Goal: Transaction & Acquisition: Register for event/course

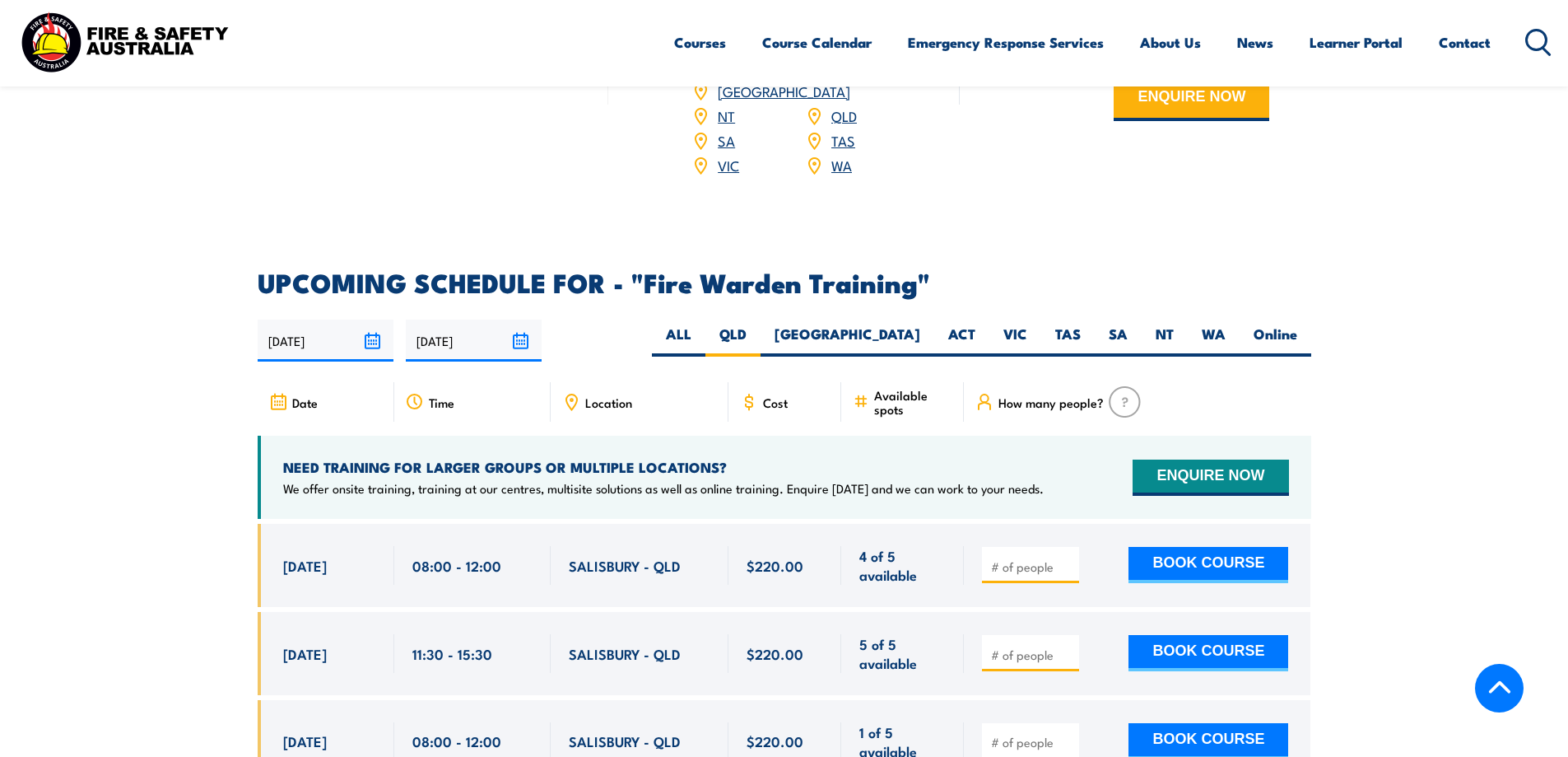
scroll to position [2922, 0]
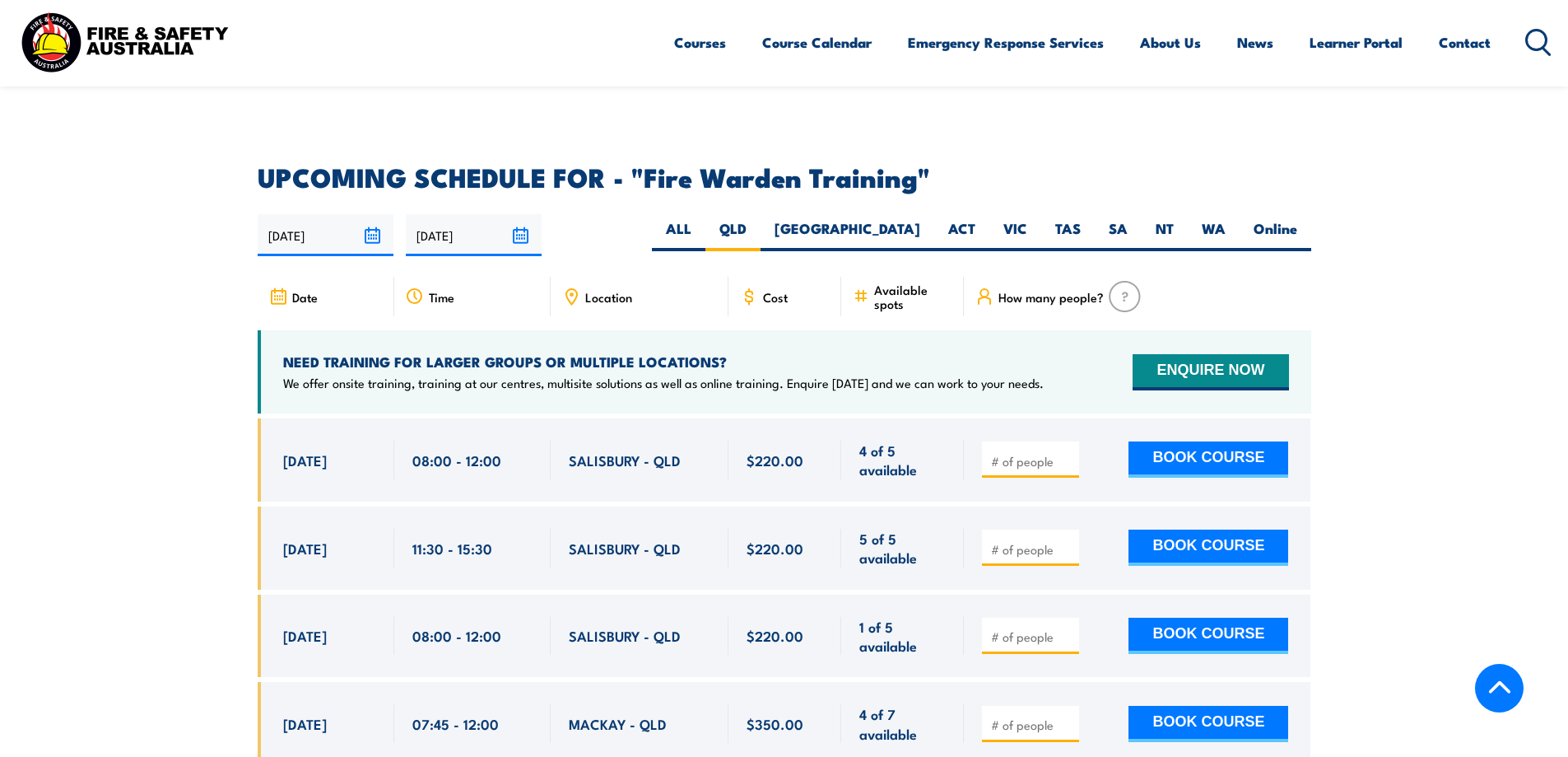
click at [611, 241] on input "number" at bounding box center [1033, 461] width 83 height 16
type input "1"
click at [611, 241] on input "1" at bounding box center [1033, 461] width 83 height 16
click at [611, 241] on button "BOOK COURSE" at bounding box center [1209, 459] width 160 height 36
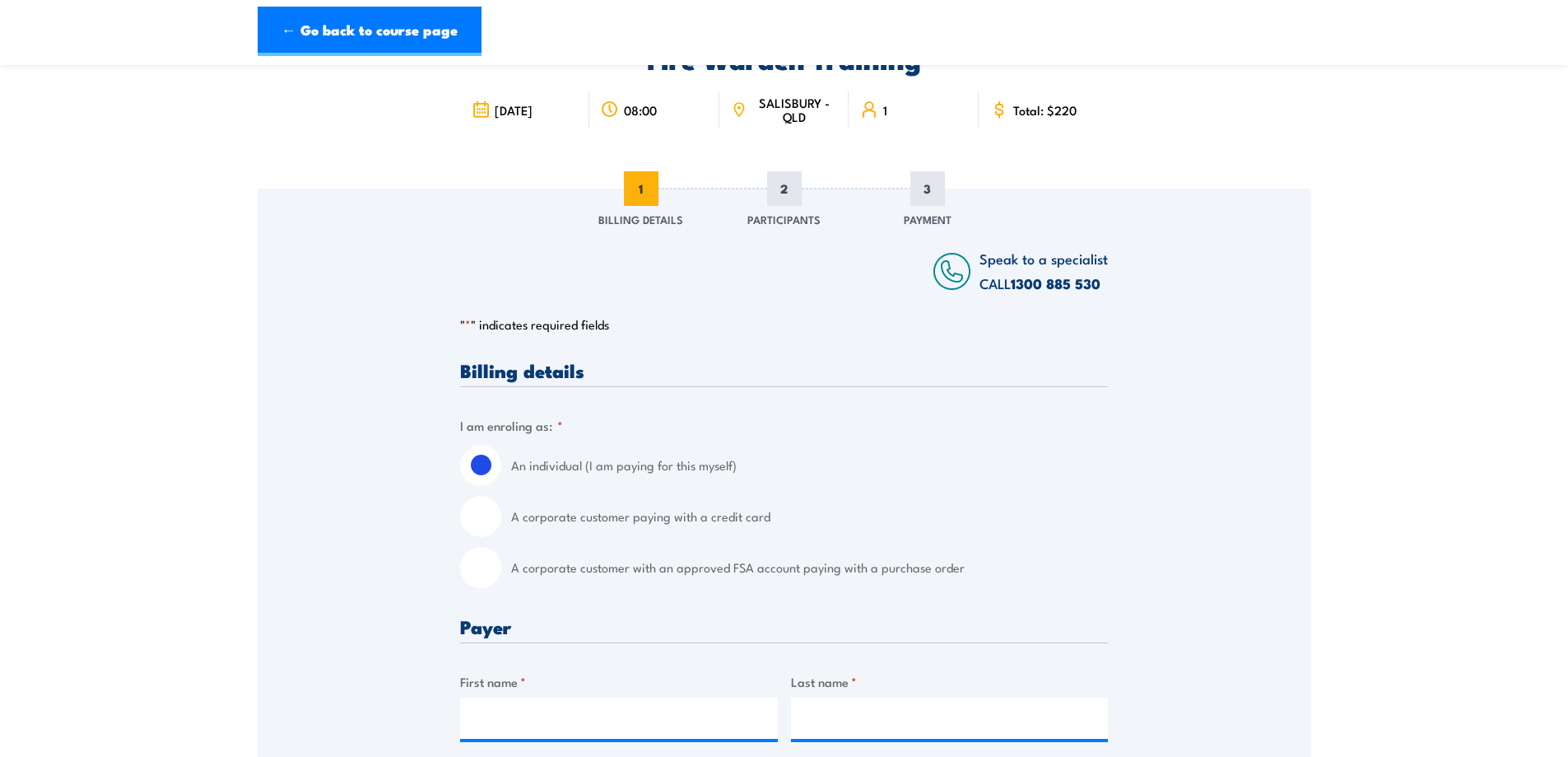
scroll to position [247, 0]
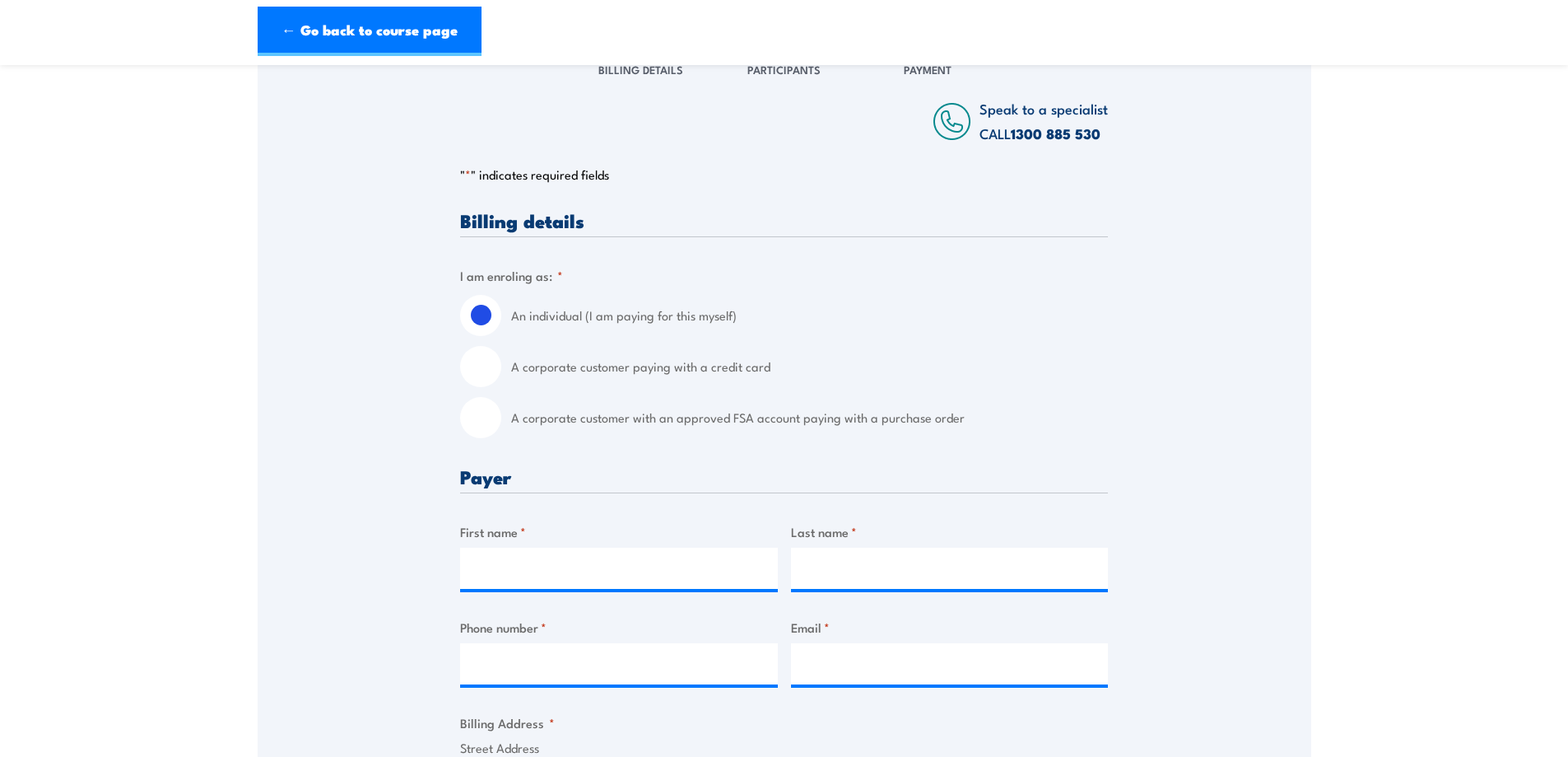
click at [675, 378] on label "A corporate customer paying with a credit card" at bounding box center [809, 366] width 597 height 41
click at [501, 378] on input "A corporate customer paying with a credit card" at bounding box center [480, 366] width 41 height 41
radio input "true"
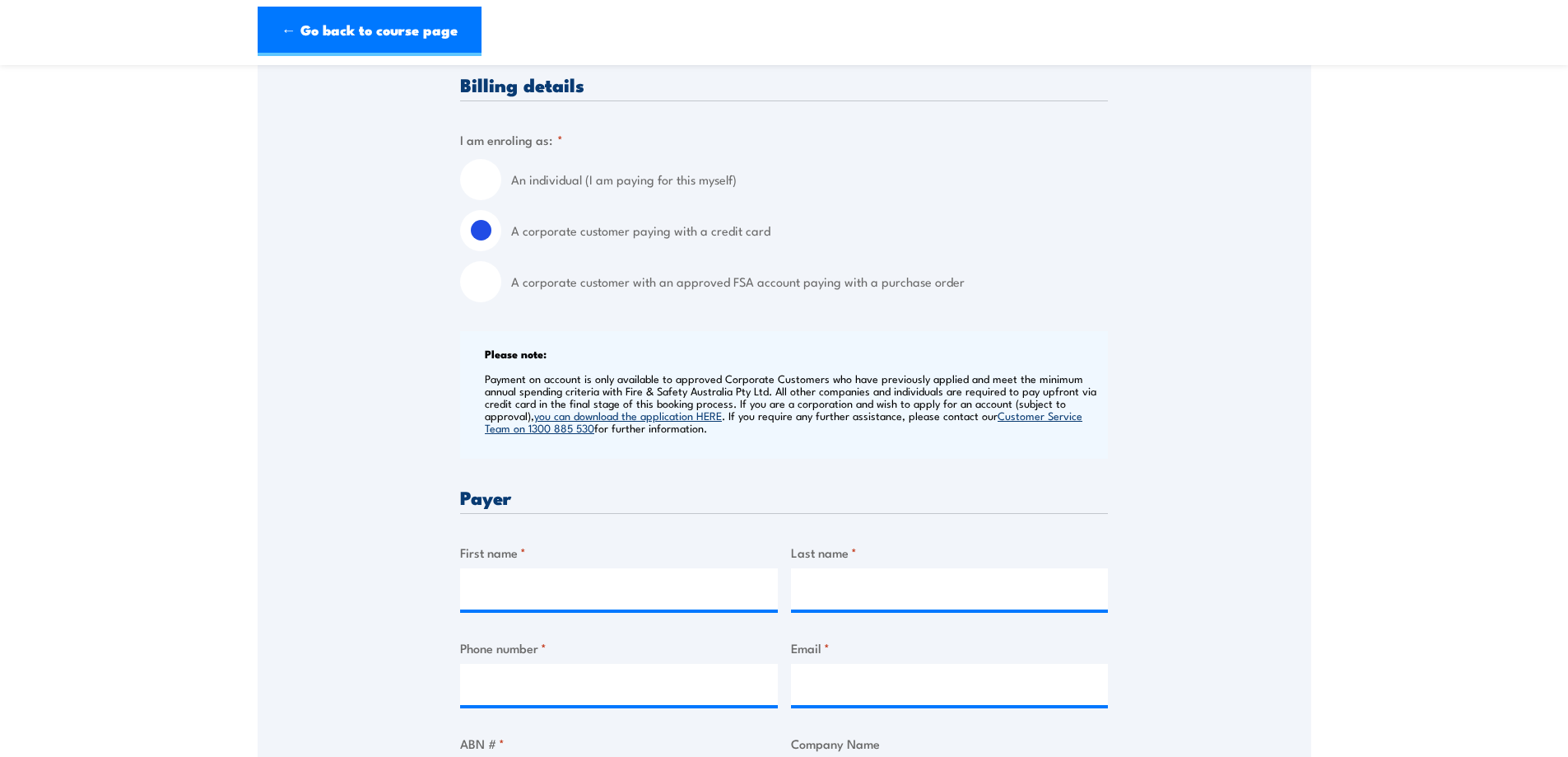
scroll to position [658, 0]
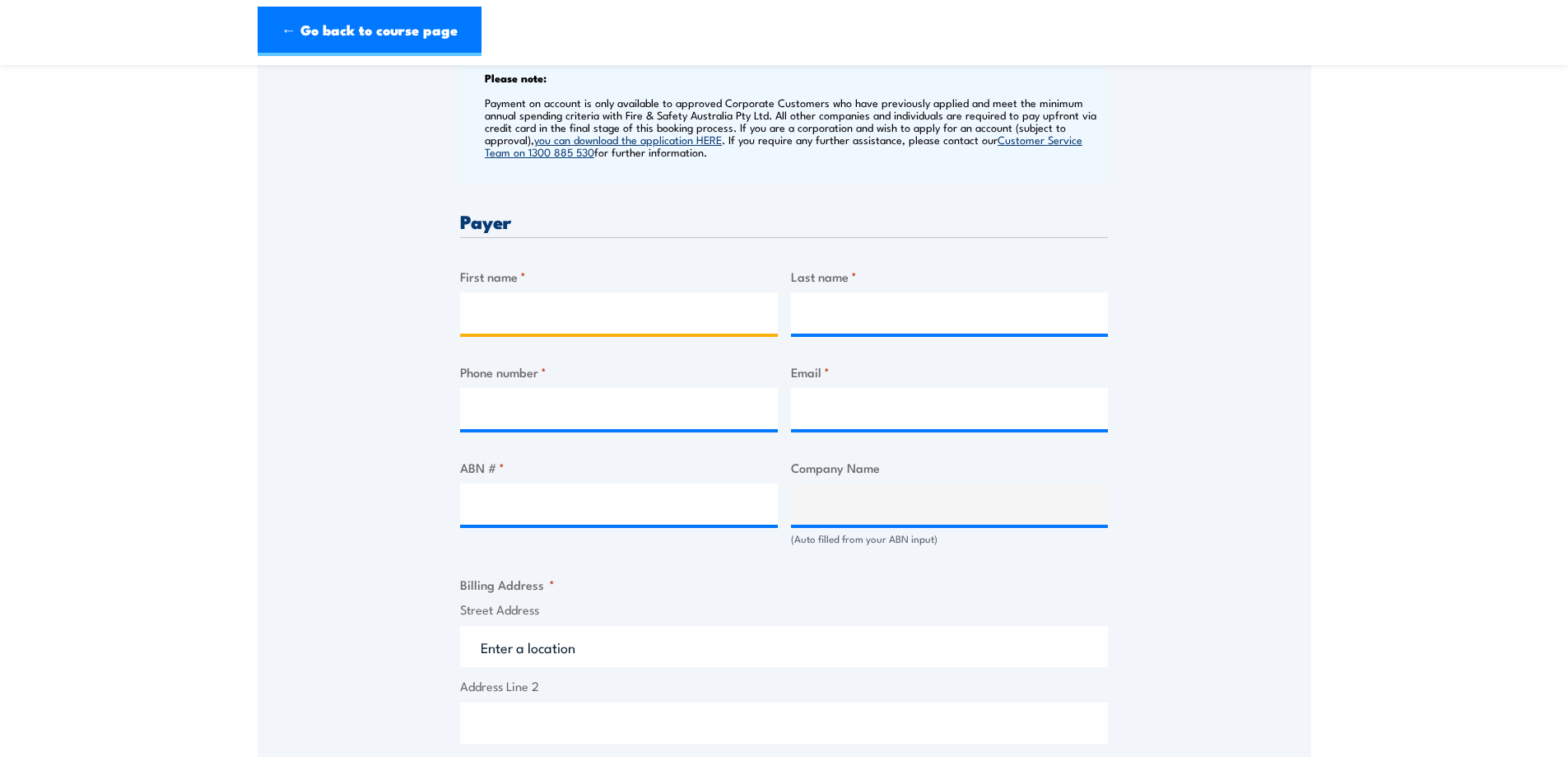
click at [653, 324] on input "First name *" at bounding box center [619, 312] width 318 height 41
type input "D"
type input "Meng-Chih"
type input "Tsai"
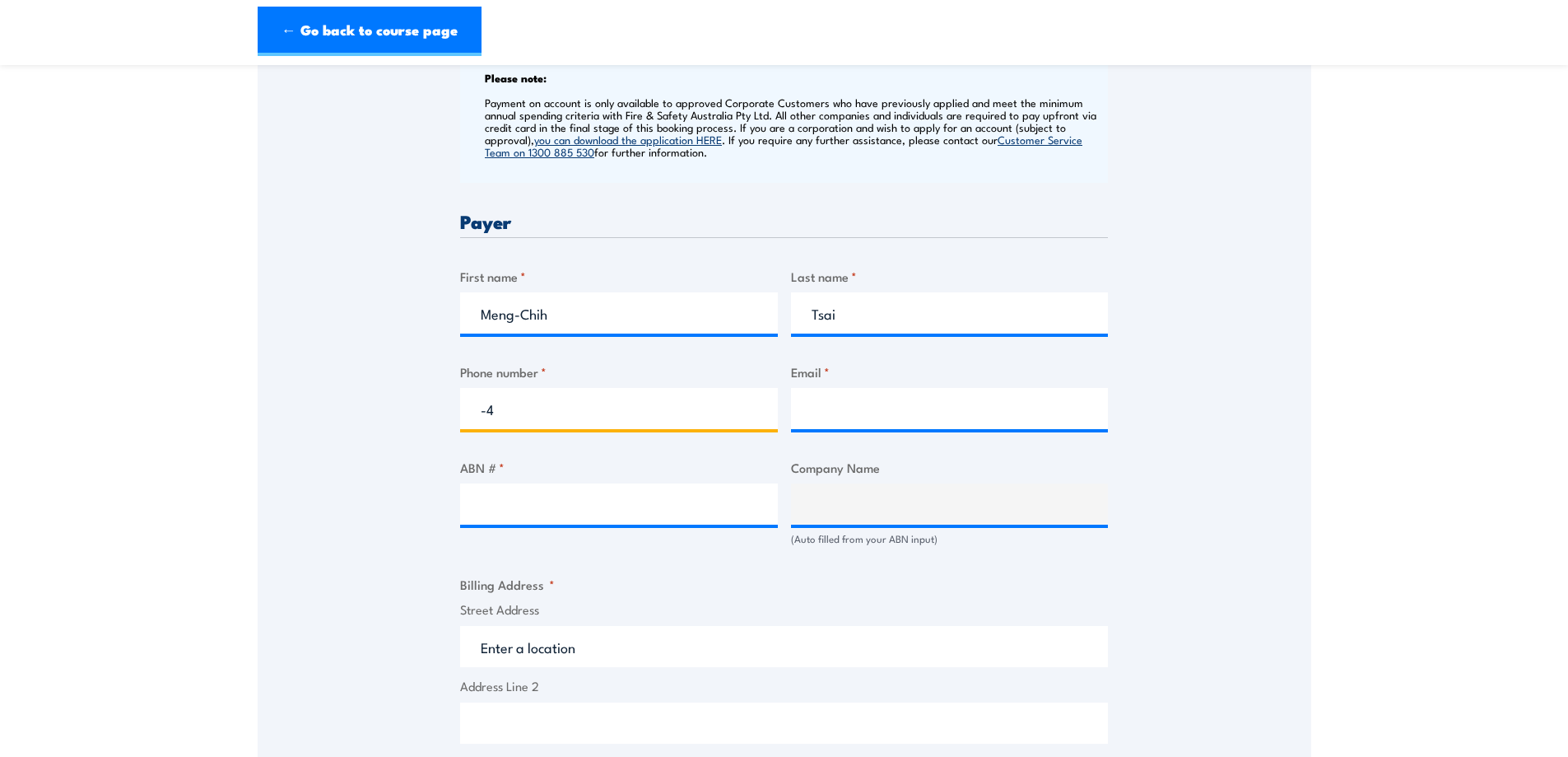
type input "-"
type input "0459346800"
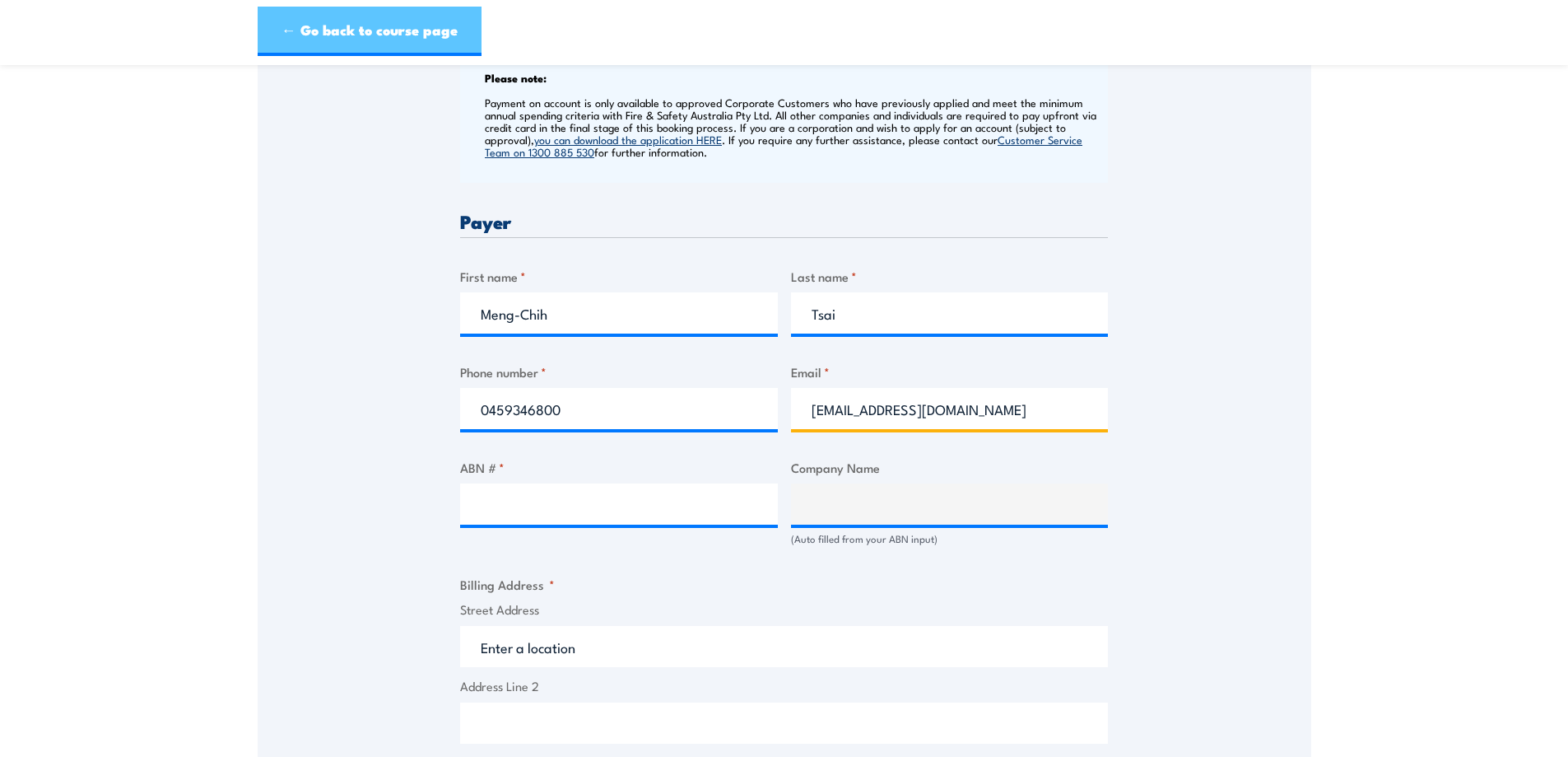
type input "ktsai@workcon.com.au"
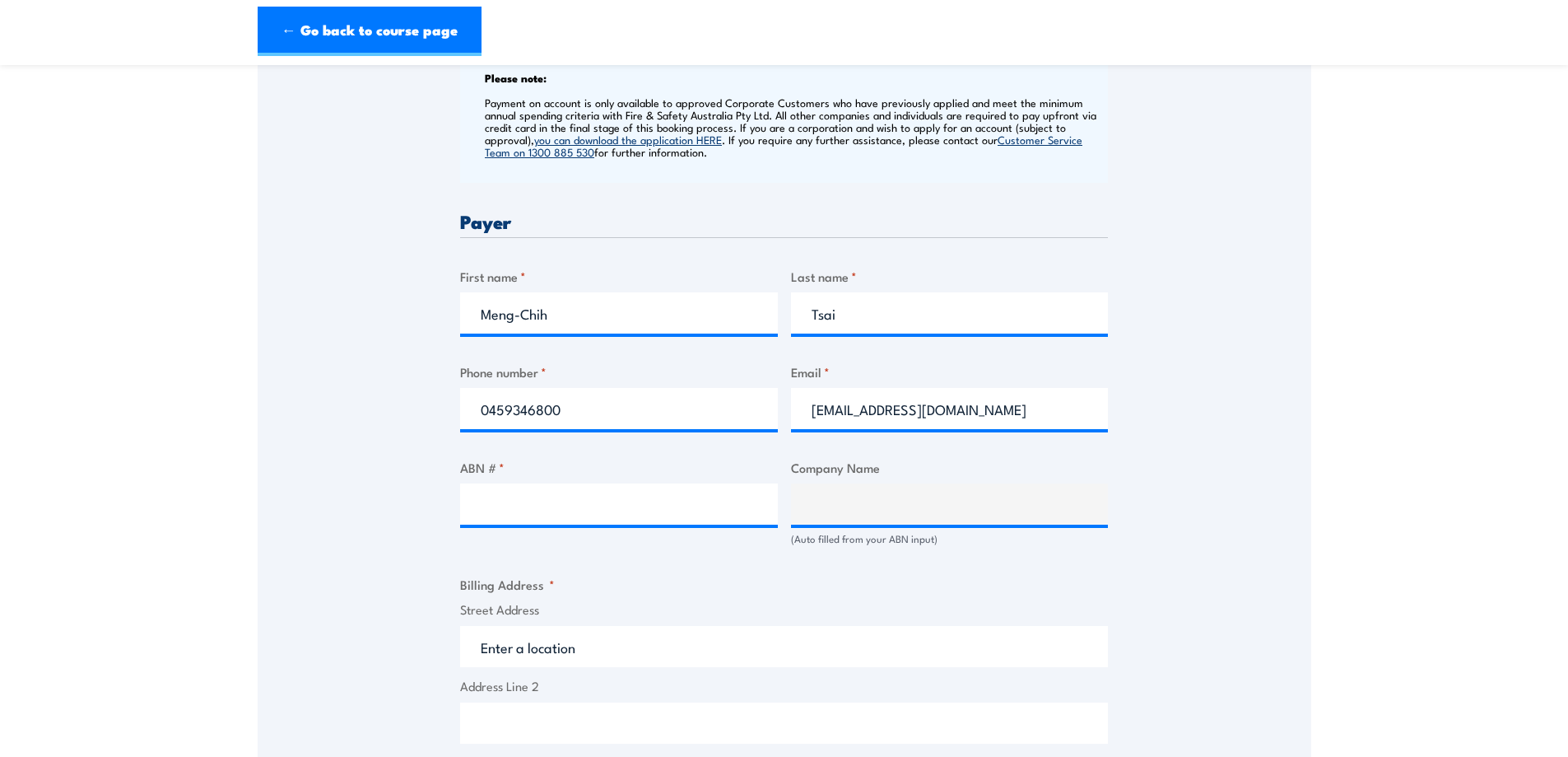
click at [542, 533] on div "ABN # *" at bounding box center [619, 502] width 318 height 88
click at [545, 510] on input "ABN # *" at bounding box center [619, 504] width 318 height 41
paste input "80 639 664 949"
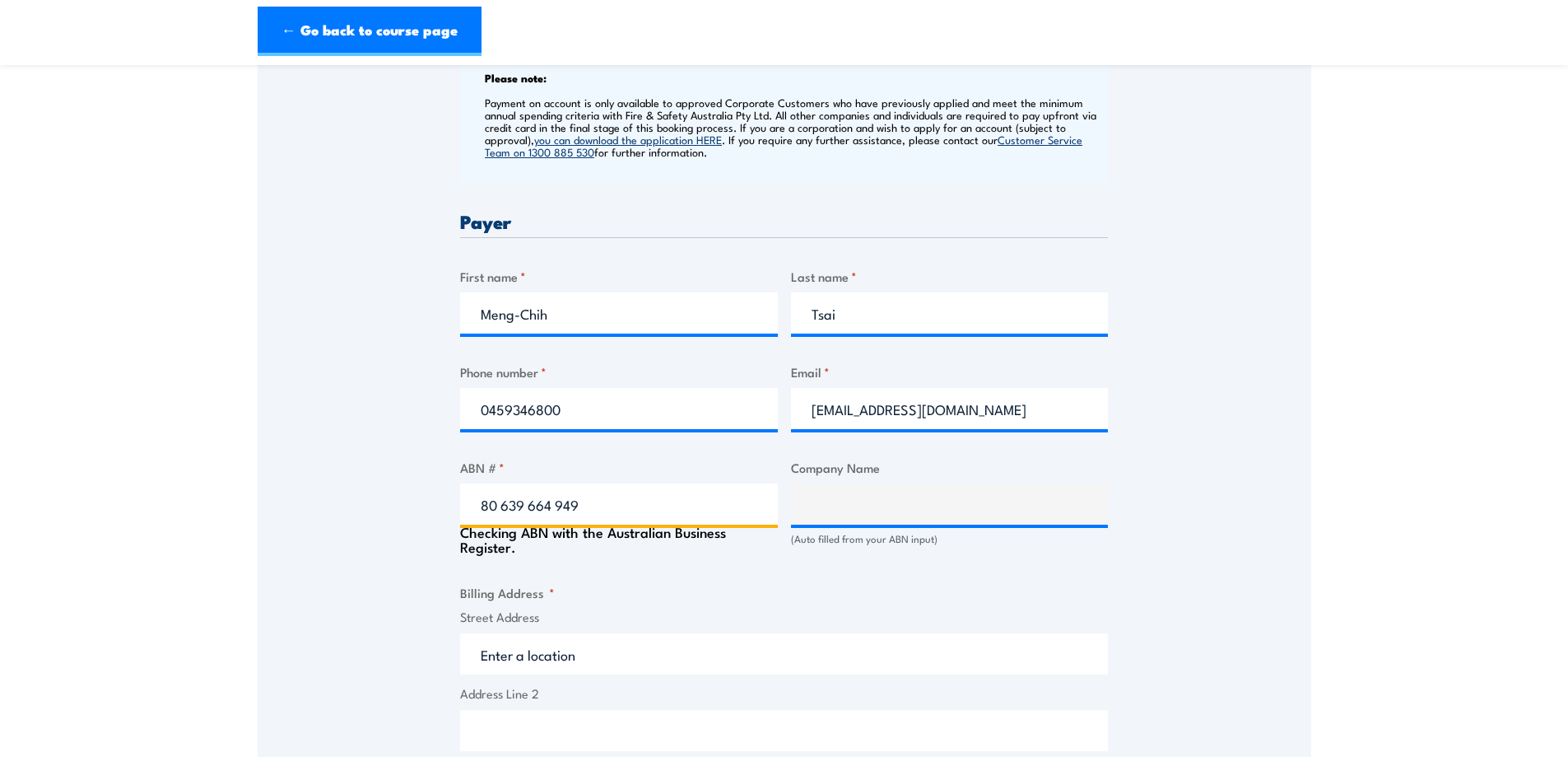
type input "80 639 664 949"
click at [649, 532] on div "Checking ABN with the Australian Business Register." at bounding box center [619, 539] width 318 height 30
type input "WORKCON (QLD) PTY LTD"
click at [480, 499] on input "80 639 664 949" at bounding box center [619, 504] width 318 height 41
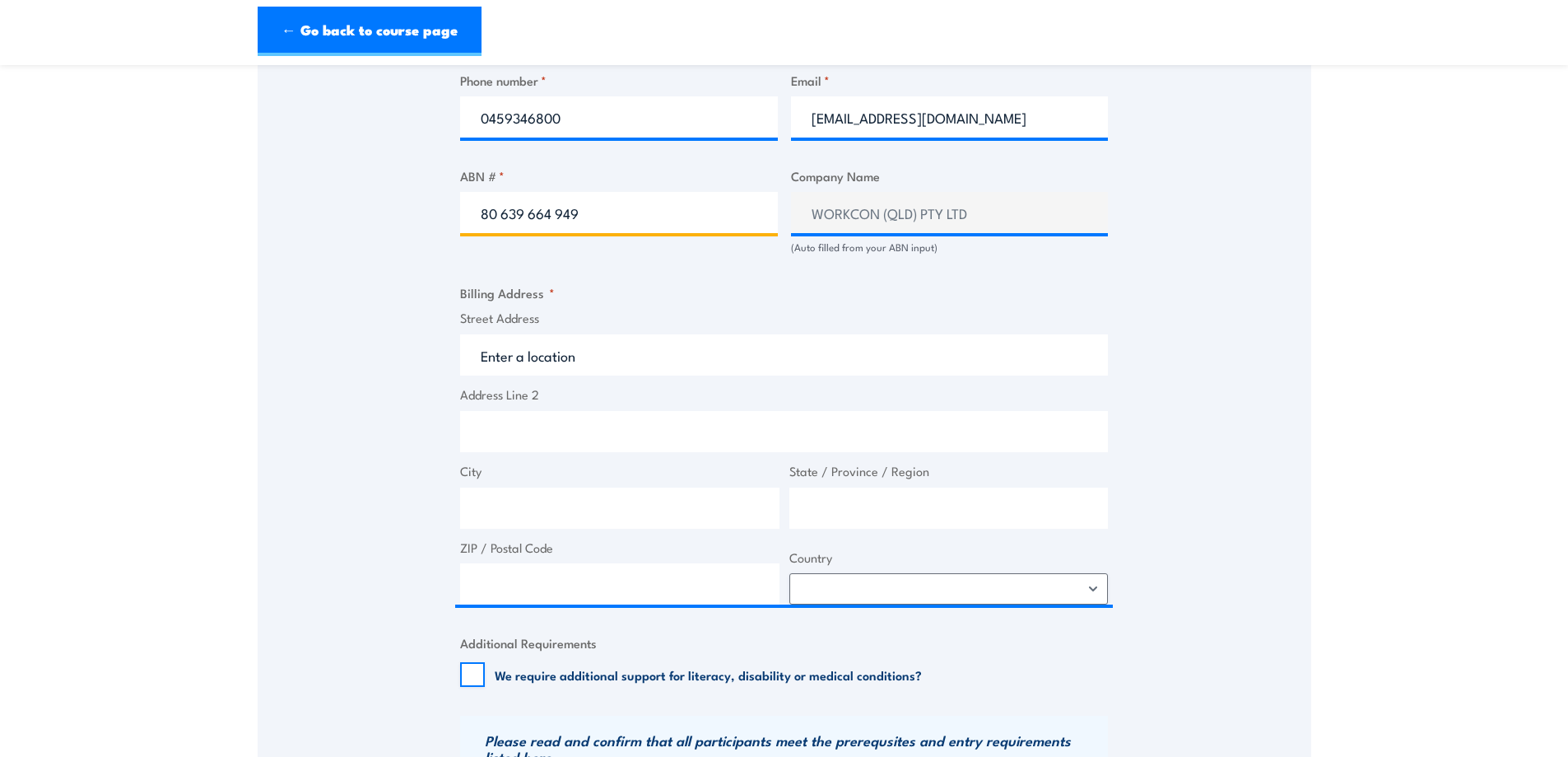
scroll to position [1070, 0]
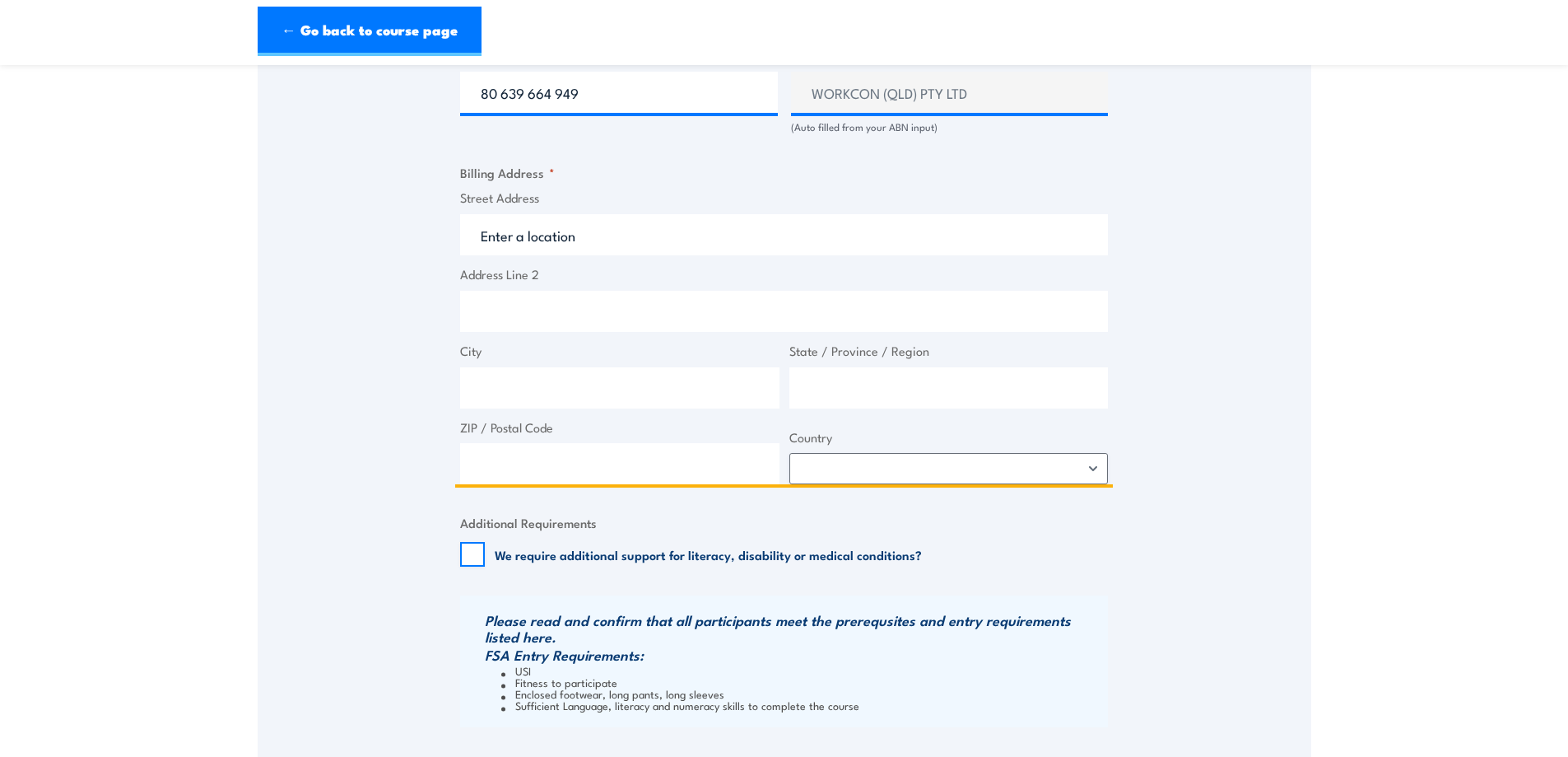
click at [556, 243] on input "Street Address" at bounding box center [784, 234] width 648 height 41
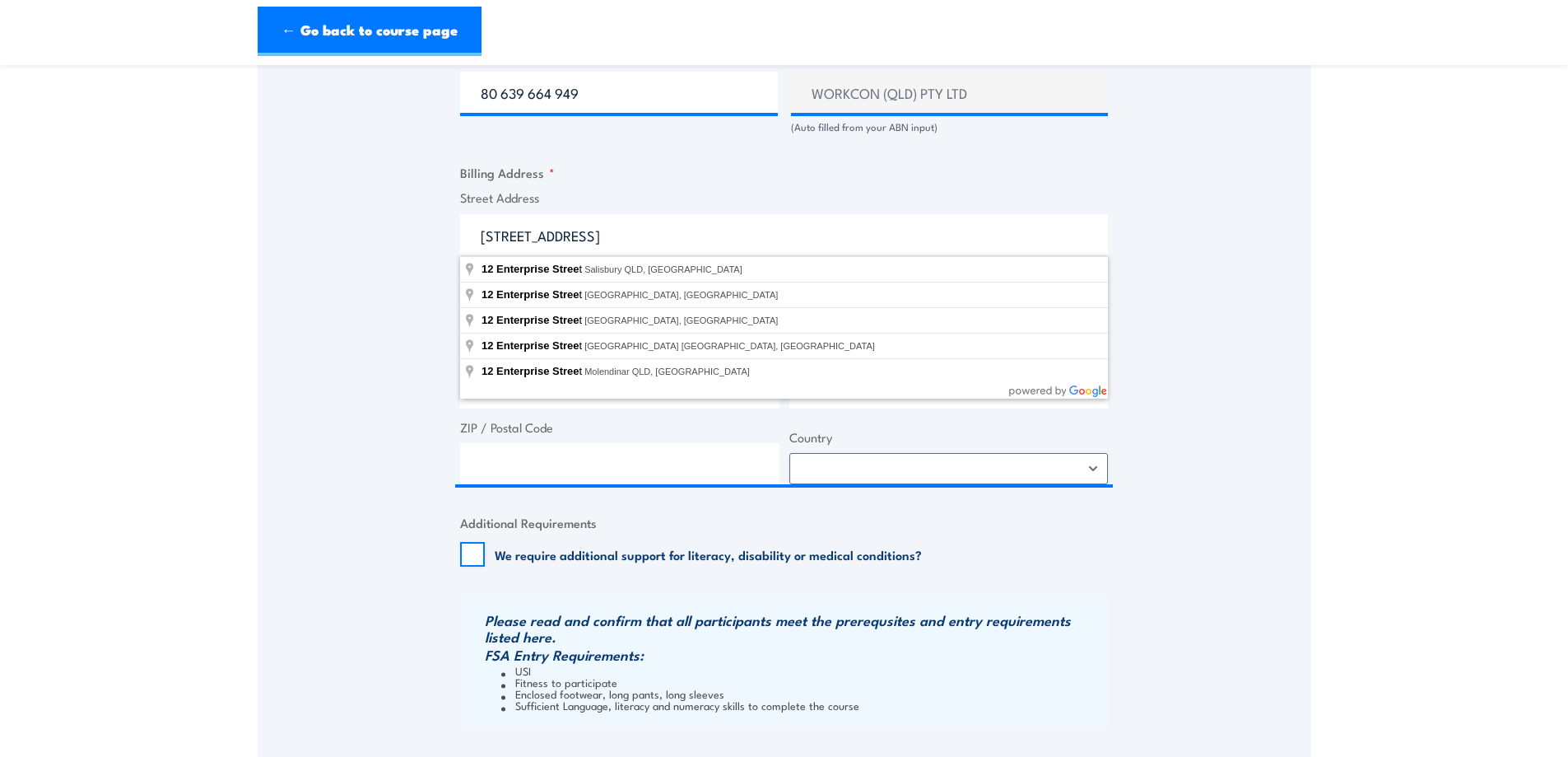
type input "12 Enterprise Street, Salisbury QLD, Australia"
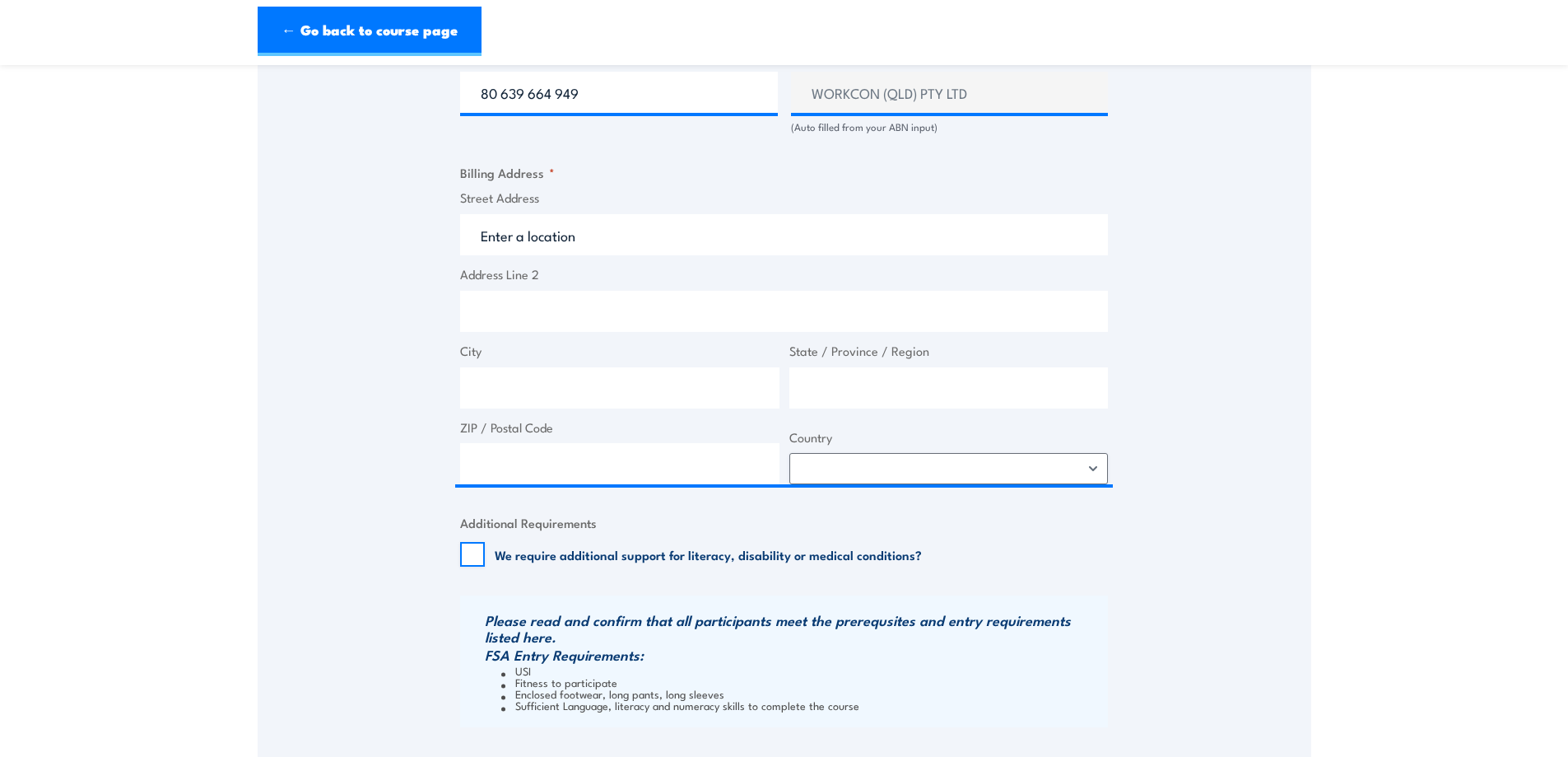
type input "12 Enterprise St"
type input "Salisbury"
type input "Queensland"
type input "4107"
select select "Australia"
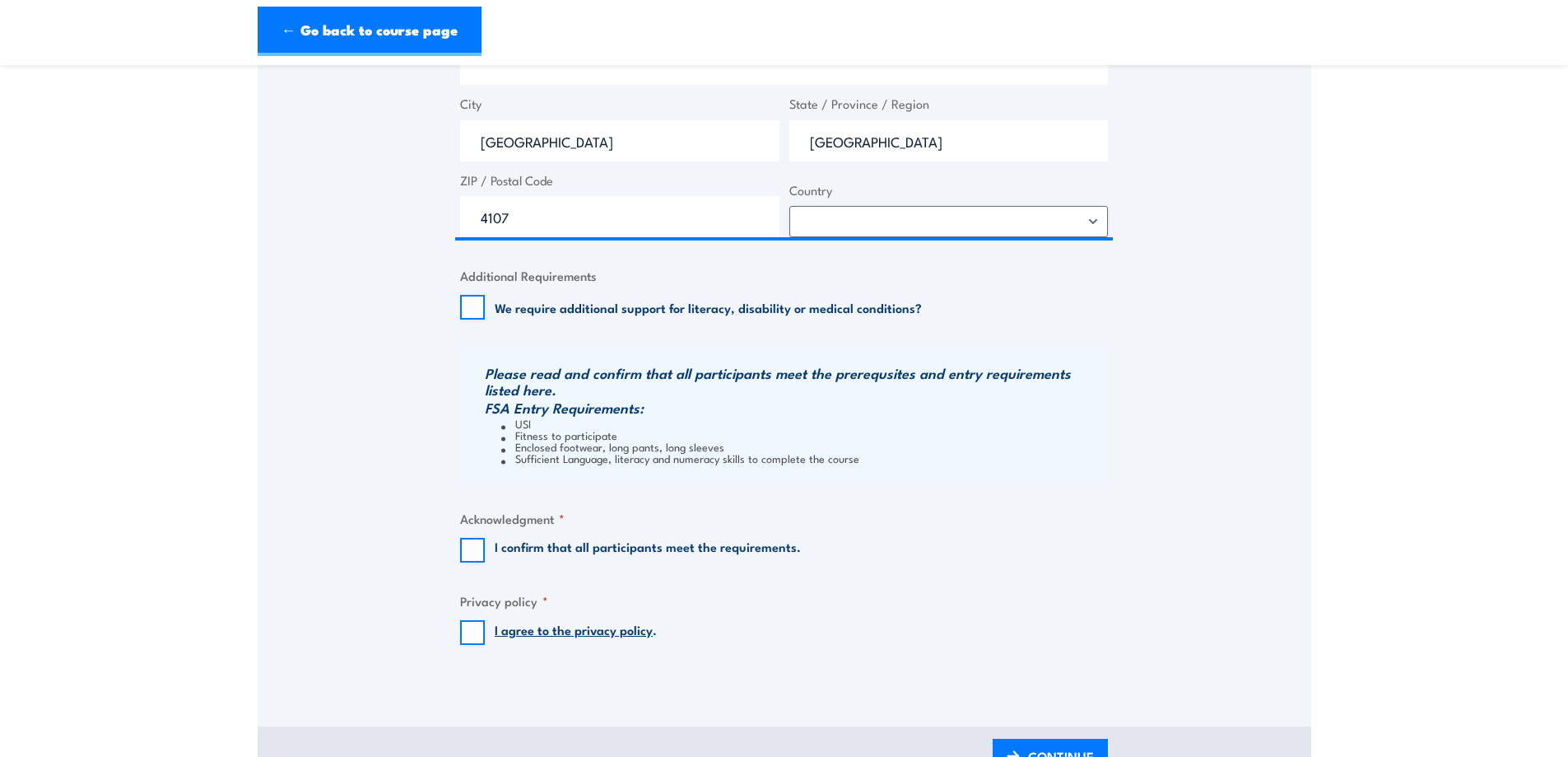
scroll to position [1482, 0]
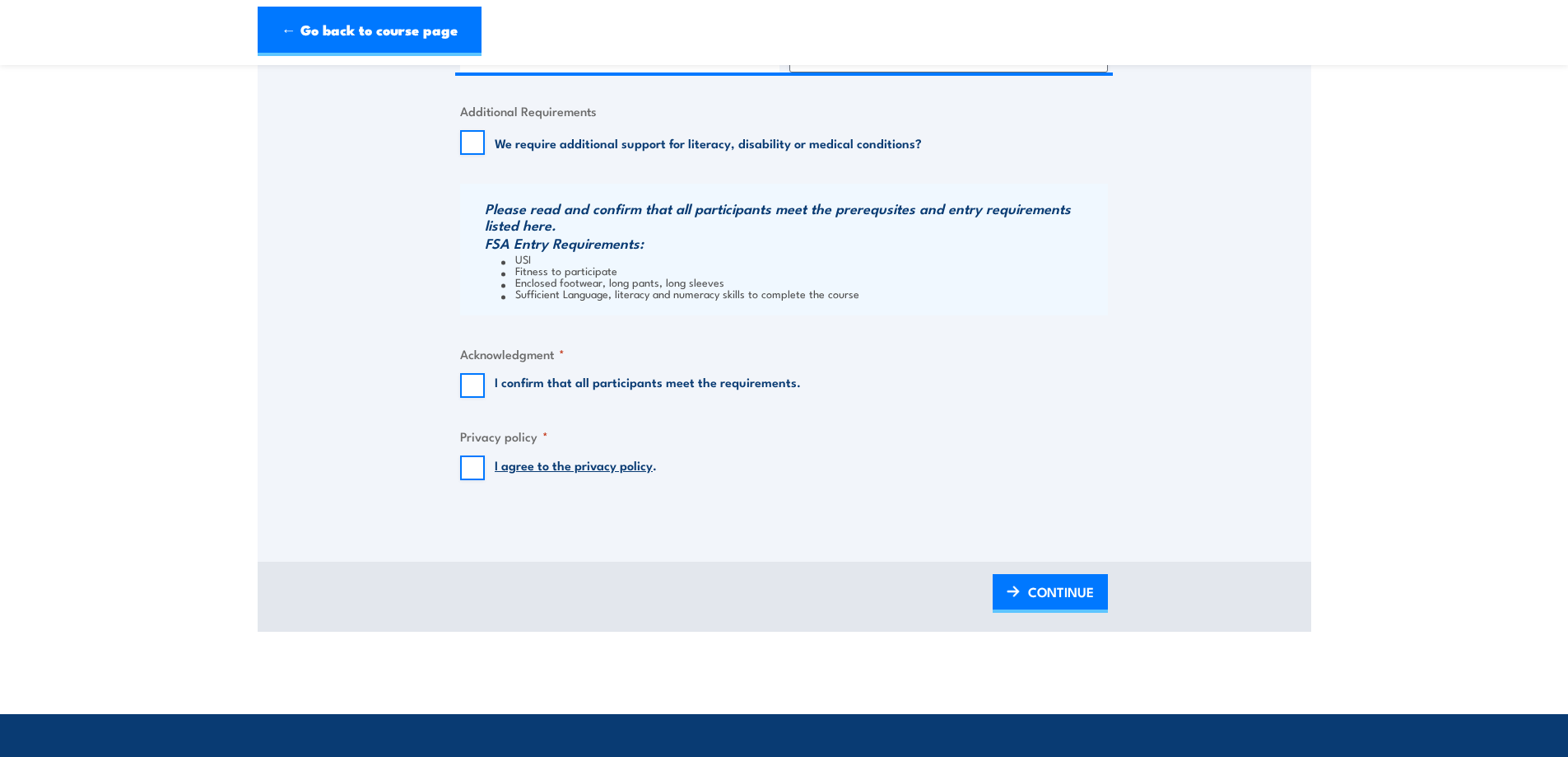
click at [674, 388] on label "I confirm that all participants meet the requirements." at bounding box center [647, 385] width 306 height 25
click at [485, 388] on input "I confirm that all participants meet the requirements." at bounding box center [472, 385] width 25 height 25
checkbox input "true"
click at [465, 471] on input "I agree to the privacy policy ." at bounding box center [472, 468] width 25 height 25
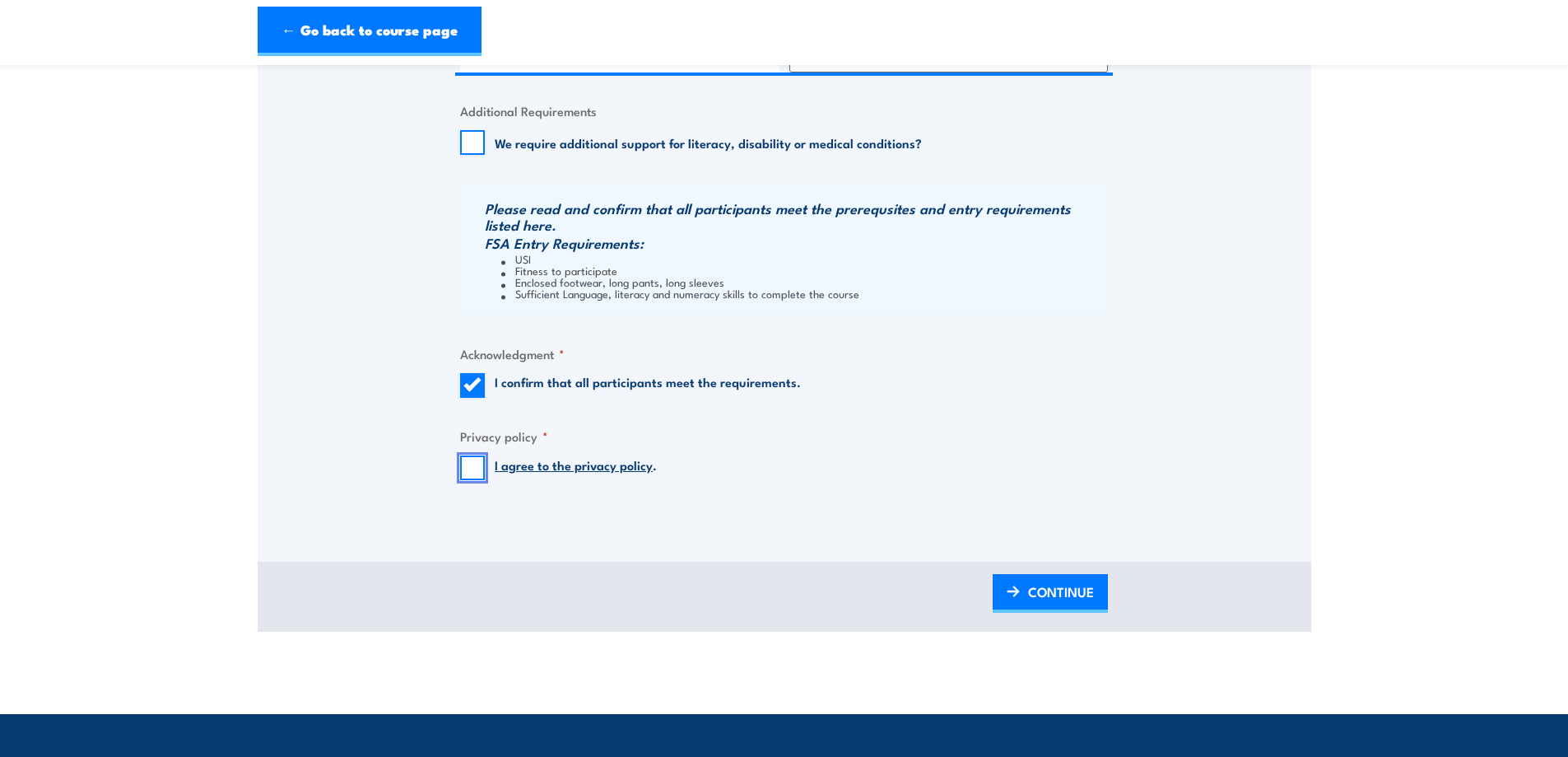
checkbox input "true"
click at [1072, 582] on span "CONTINUE" at bounding box center [1061, 591] width 66 height 44
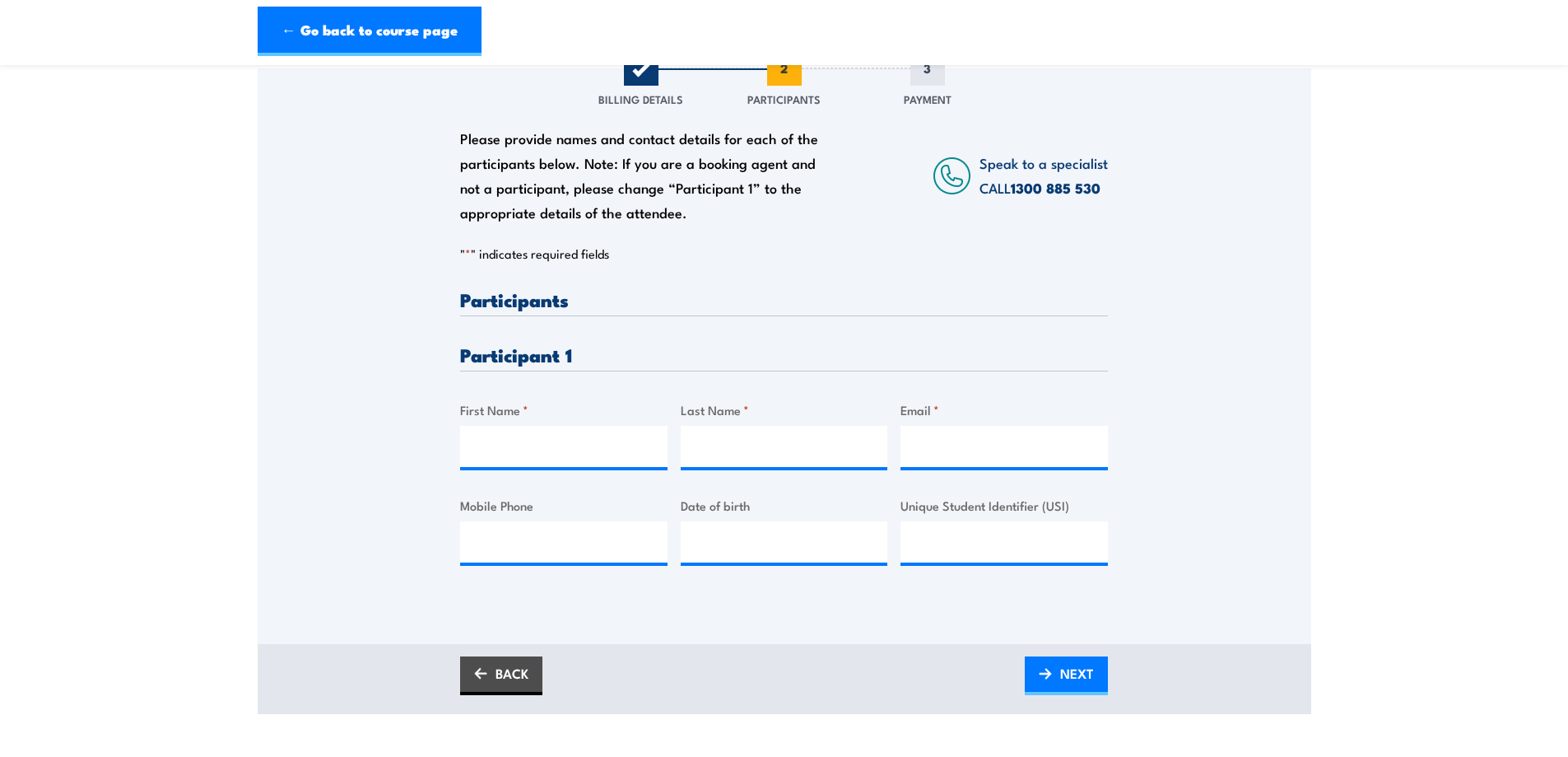
scroll to position [247, 0]
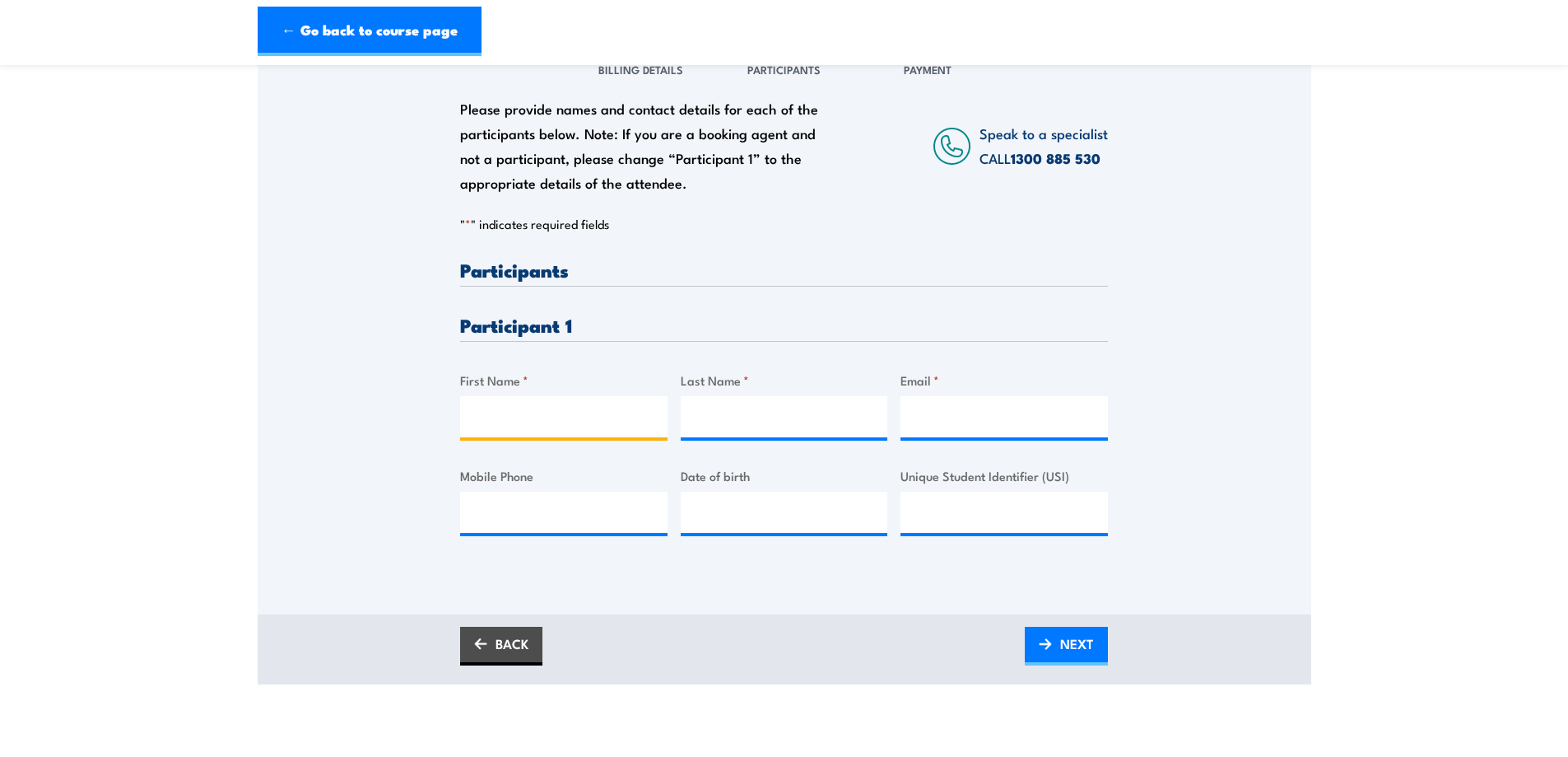
click at [579, 423] on input "First Name *" at bounding box center [563, 417] width 207 height 41
click at [588, 422] on input "Zach" at bounding box center [563, 417] width 207 height 41
type input "Zachary"
type input "King"
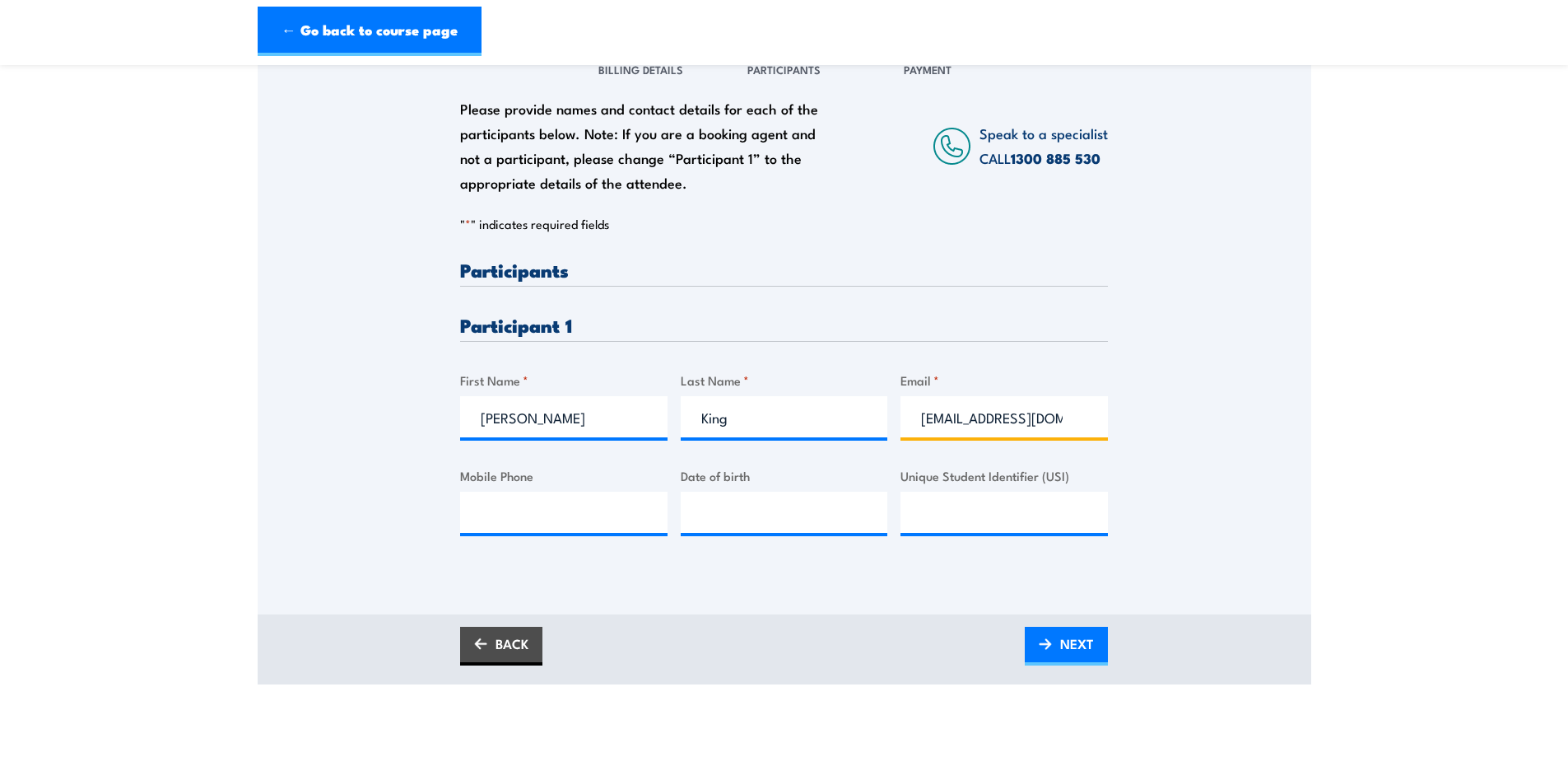
type input "zking@workcon.com.au"
click at [522, 522] on input "Mobile Phone" at bounding box center [563, 512] width 207 height 41
type input "0459299169"
type input "__/__/____"
click at [702, 516] on input "__/__/____" at bounding box center [784, 512] width 207 height 41
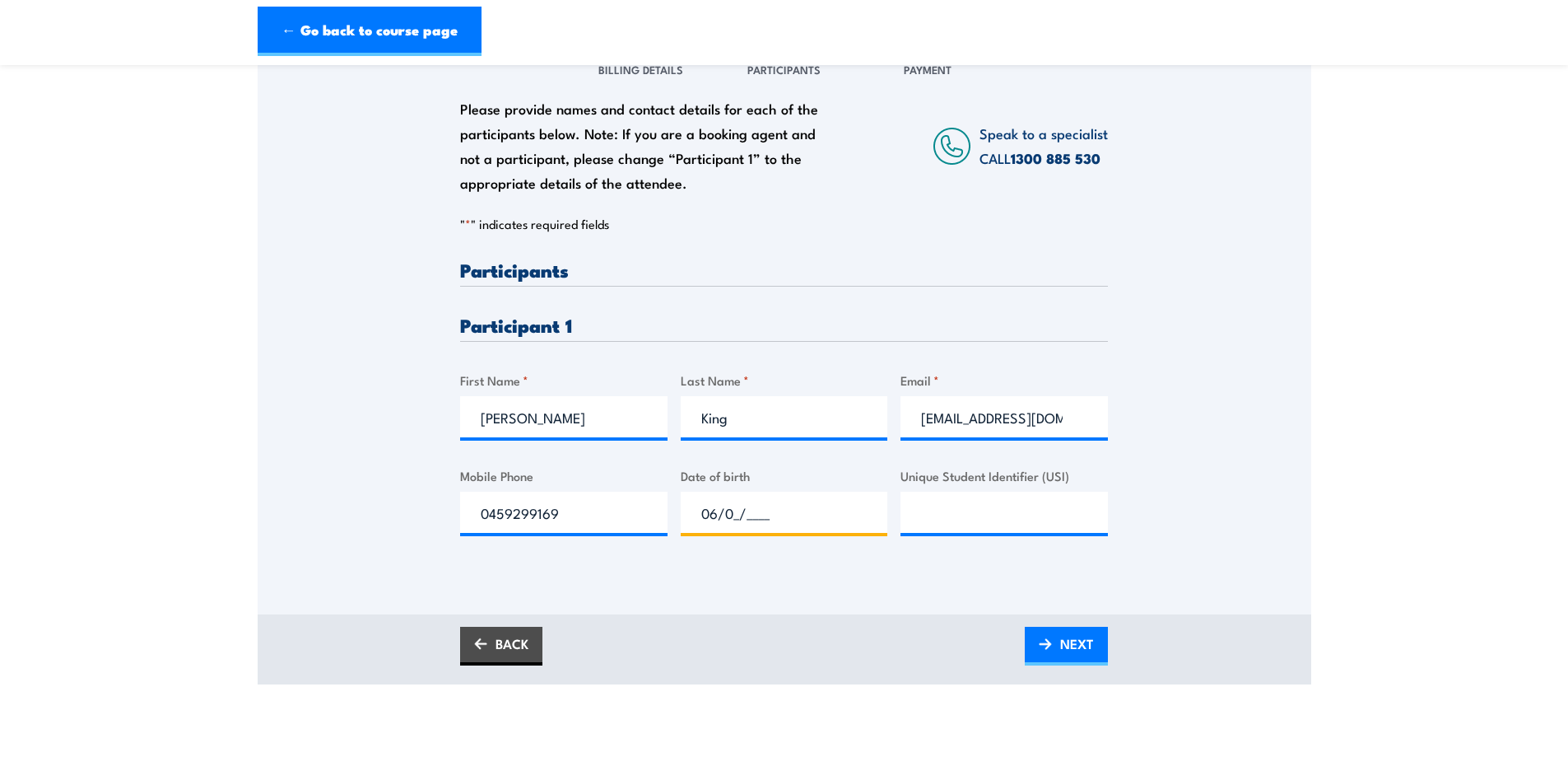
type input "06/09/____"
click at [748, 523] on input "__/__/____" at bounding box center [784, 512] width 207 height 41
type input "06/09/1999"
click at [783, 559] on div "Please provide names and contact details for each of the participants below. No…" at bounding box center [784, 411] width 648 height 302
click at [1024, 638] on div "BACK NEXT" at bounding box center [784, 646] width 648 height 39
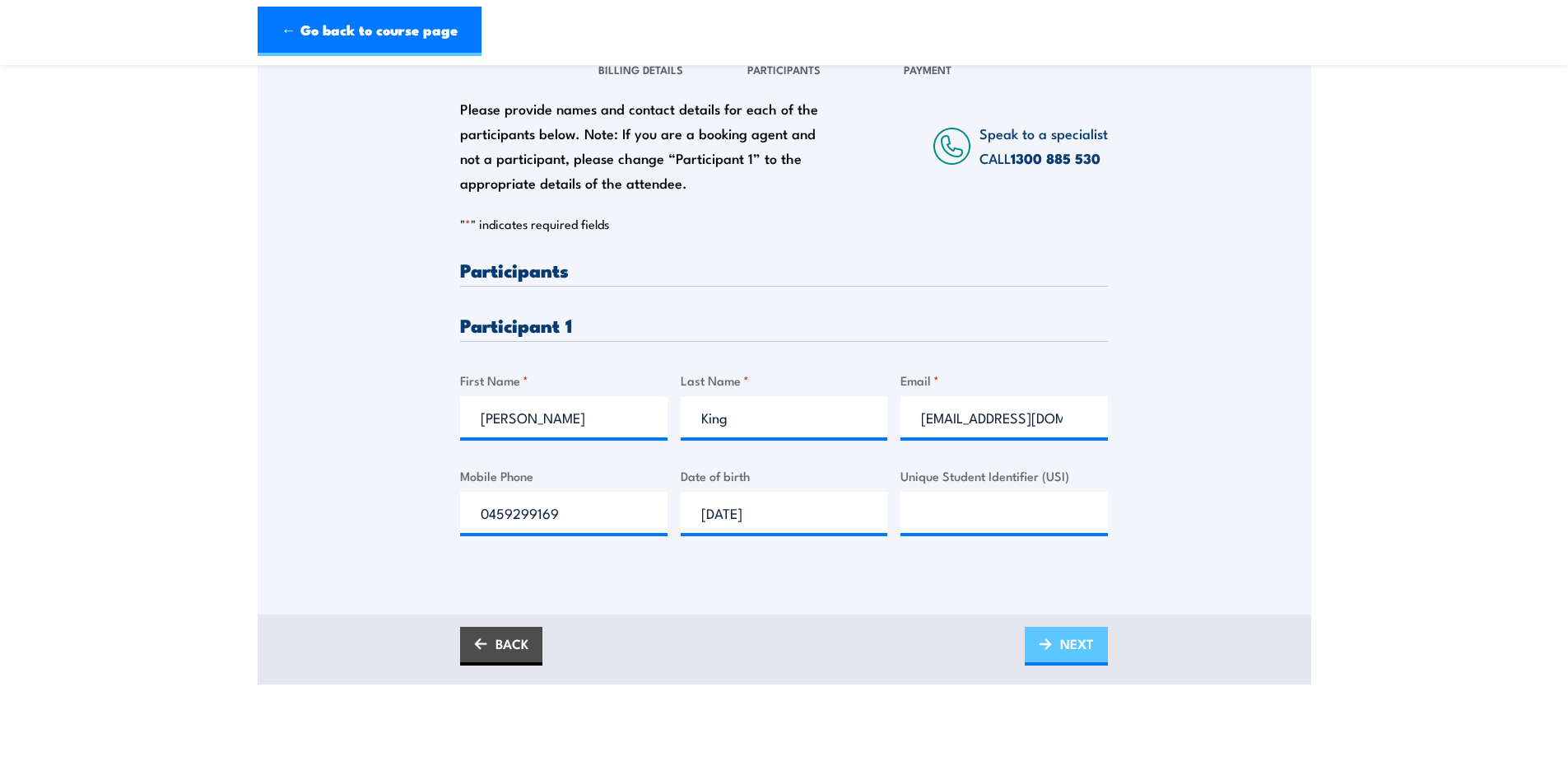
click at [1087, 645] on span "NEXT" at bounding box center [1078, 643] width 34 height 44
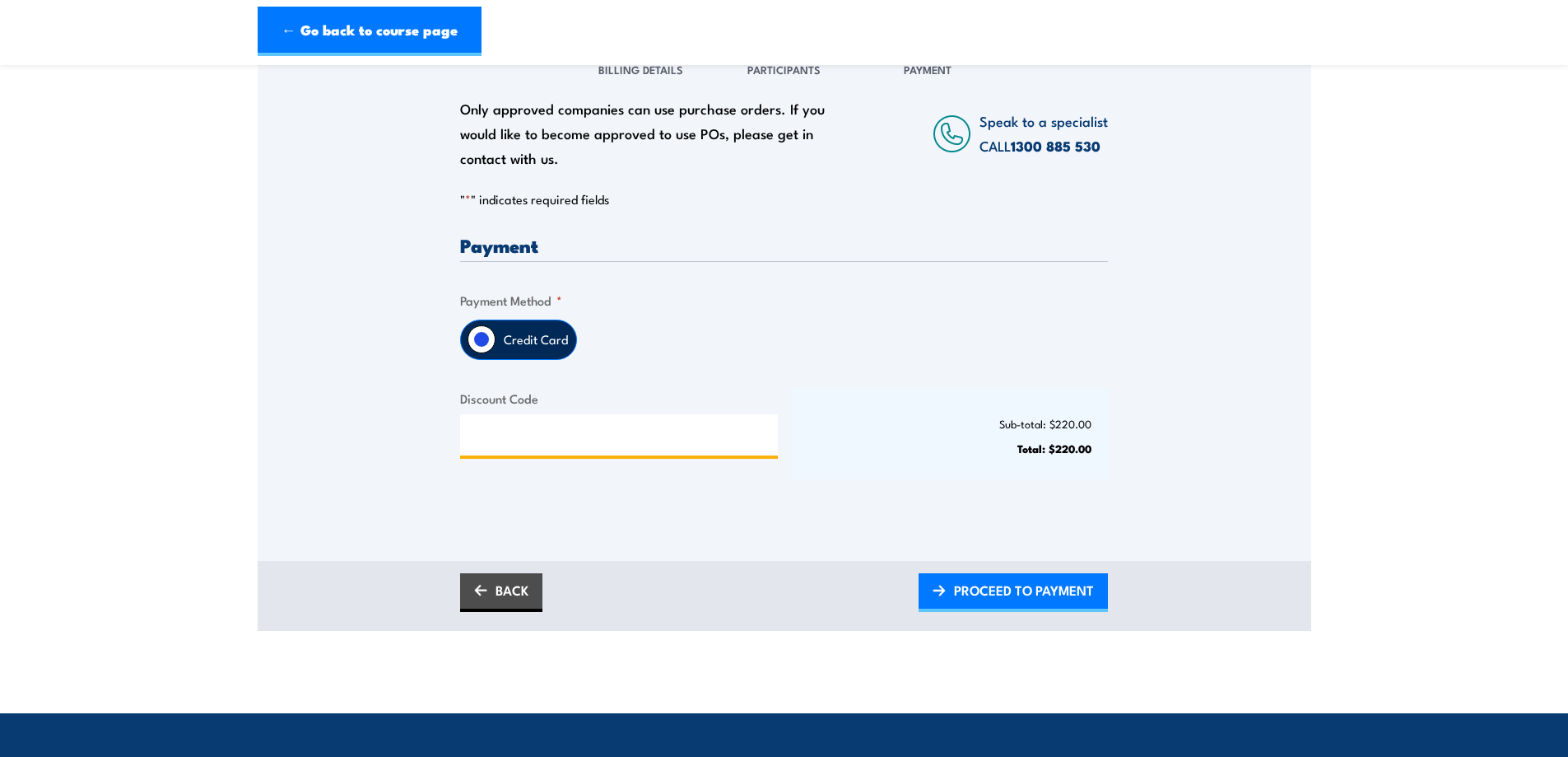
click at [614, 434] on input "Discount Code" at bounding box center [619, 435] width 318 height 41
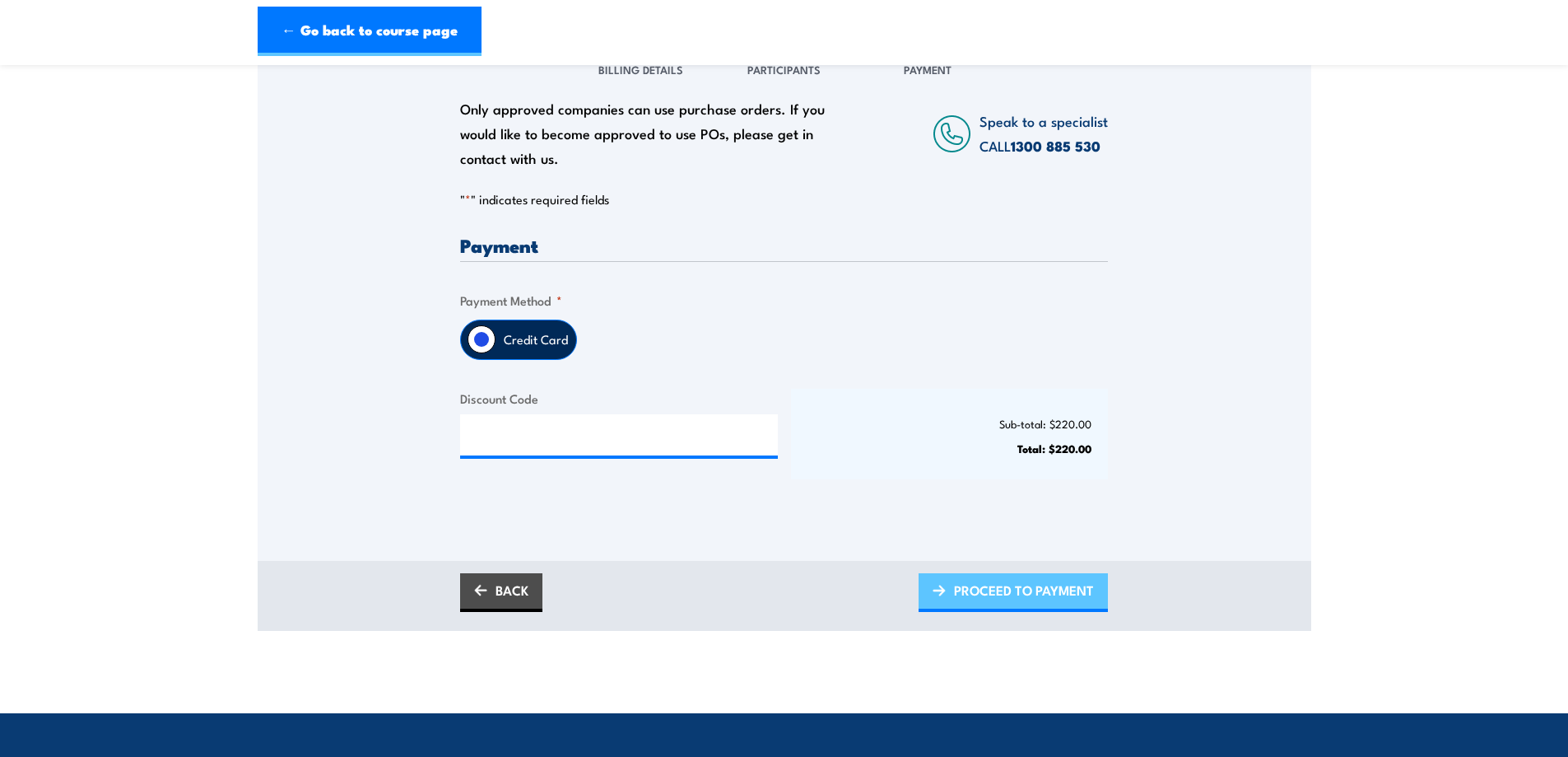
click at [1009, 603] on span "PROCEED TO PAYMENT" at bounding box center [1025, 590] width 140 height 44
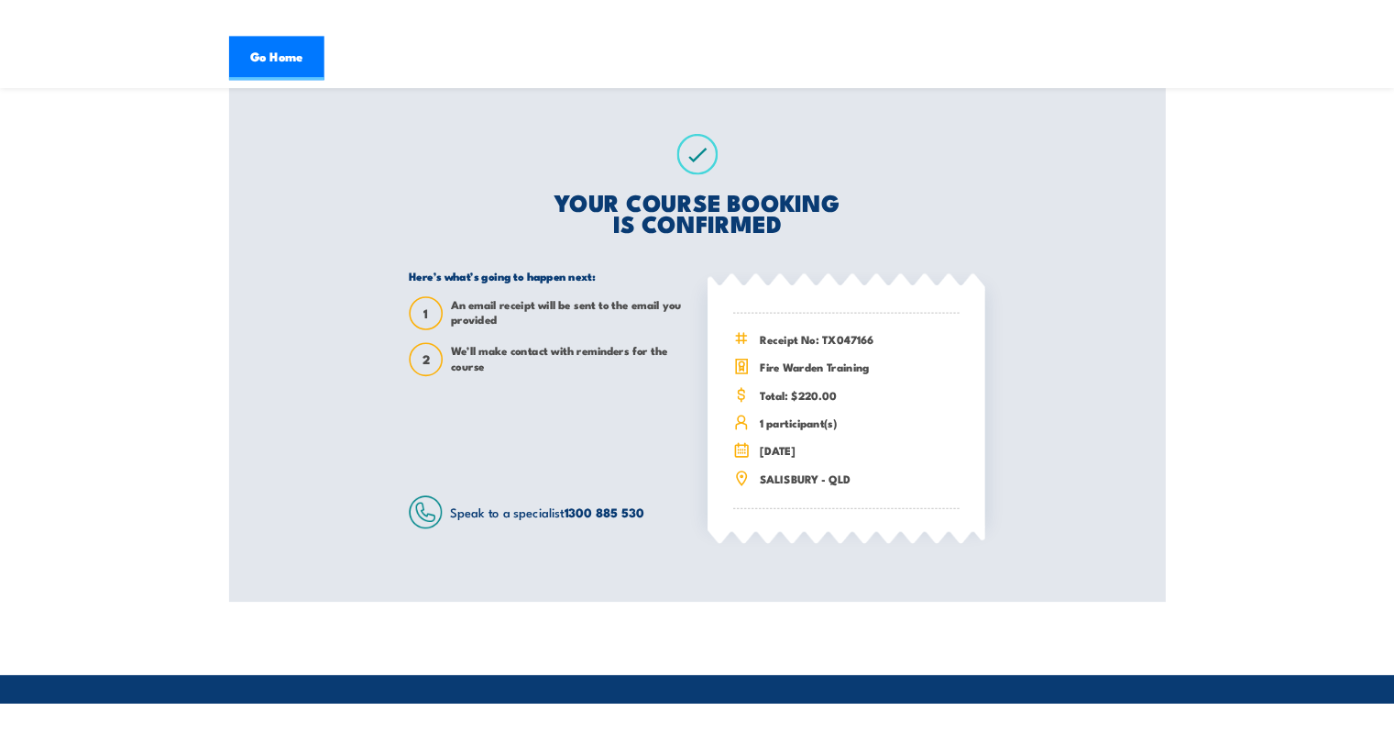
scroll to position [275, 0]
